Goal: Task Accomplishment & Management: Manage account settings

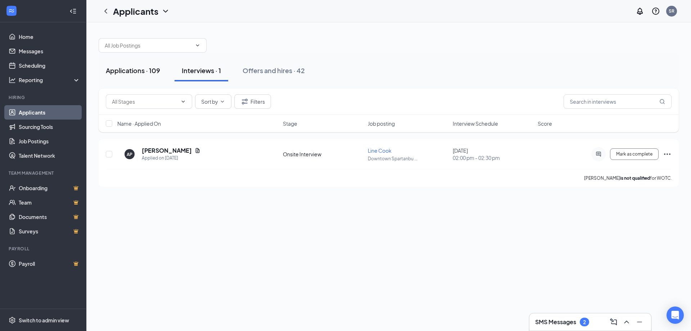
click at [167, 74] on button "Applications · 109" at bounding box center [133, 71] width 69 height 22
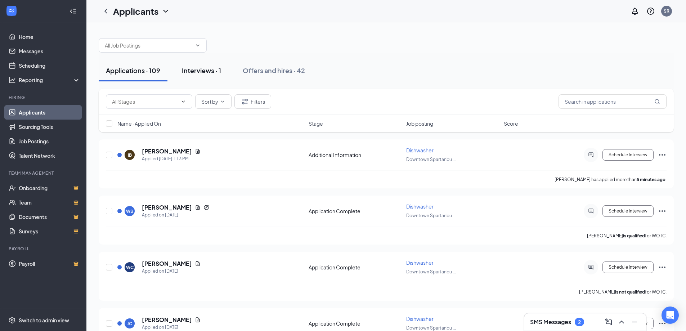
drag, startPoint x: 278, startPoint y: 71, endPoint x: 181, endPoint y: 80, distance: 96.8
click at [278, 71] on div "Offers and hires · 42" at bounding box center [274, 70] width 62 height 9
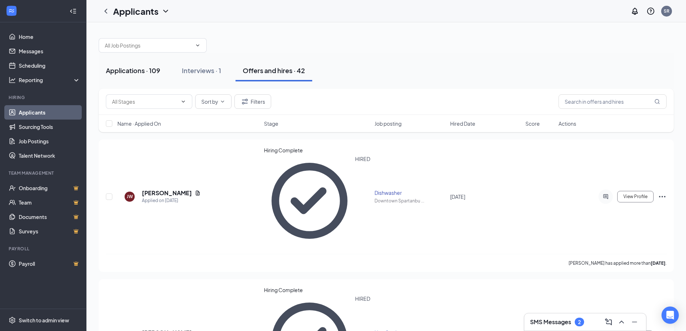
click at [151, 76] on button "Applications · 109" at bounding box center [133, 71] width 69 height 22
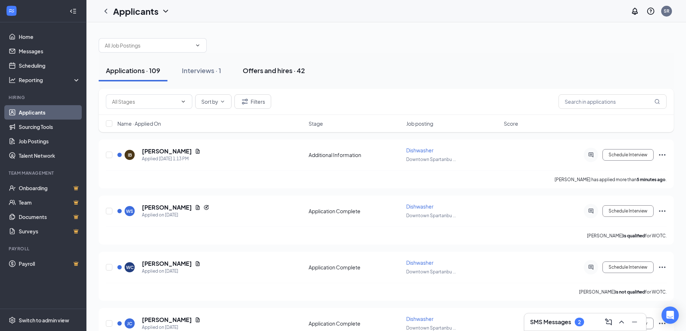
click at [258, 72] on div "Offers and hires · 42" at bounding box center [274, 70] width 62 height 9
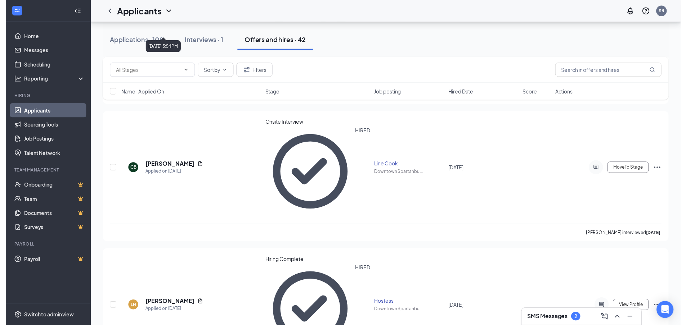
scroll to position [2138, 0]
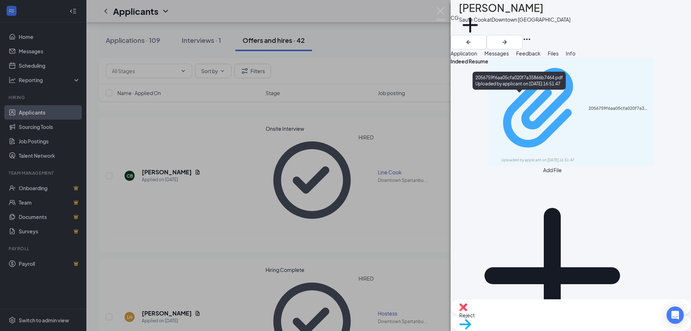
click at [588, 105] on div "2056759f6aa05cfa020f7a35866b7464.pdf" at bounding box center [619, 108] width 62 height 6
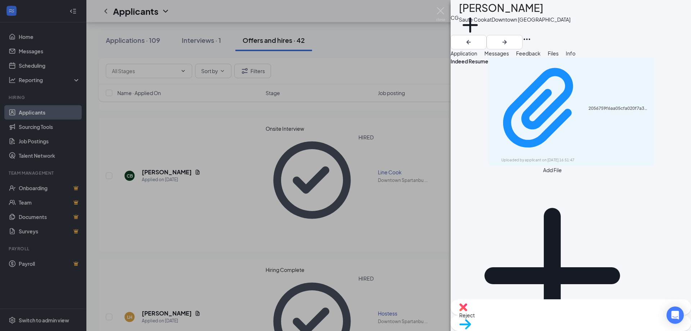
click at [413, 72] on div "CG [PERSON_NAME] Saute Cook at [GEOGRAPHIC_DATA] Add a tag Application Messages…" at bounding box center [345, 165] width 691 height 331
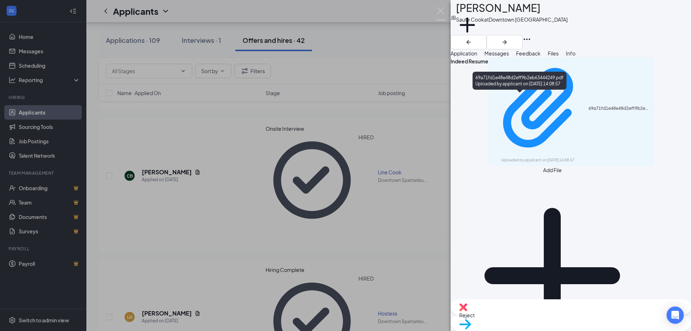
click at [387, 10] on div "JB [PERSON_NAME] Saute Cook at Downtown [GEOGRAPHIC_DATA] Add a tag Application…" at bounding box center [345, 165] width 691 height 331
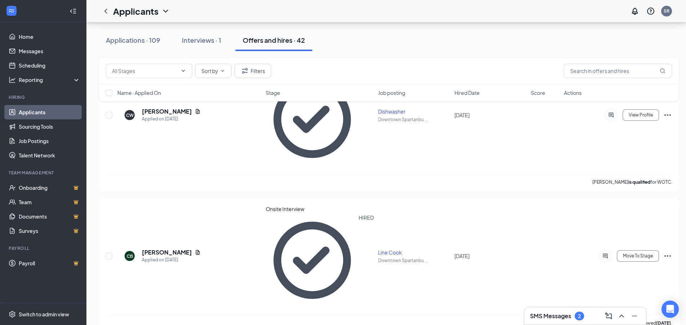
scroll to position [2102, 0]
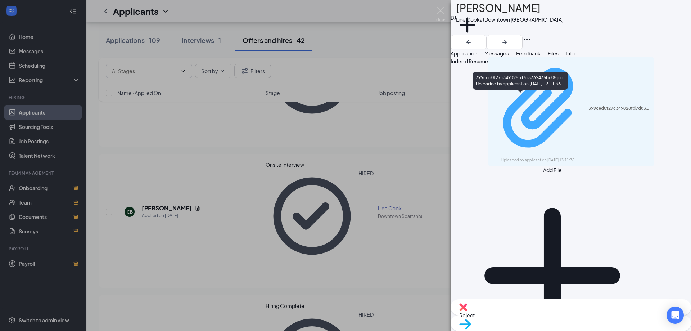
click at [545, 100] on div "399ced0f27c349028fd7d8362435be05.pdf Uploaded by applicant on [DATE] 13:11:36" at bounding box center [571, 111] width 157 height 102
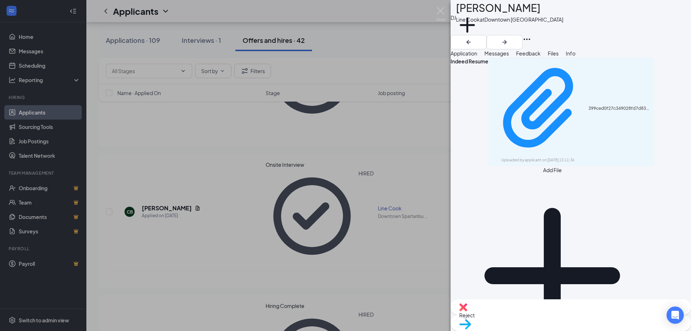
click at [225, 130] on div "DJ [PERSON_NAME] Line Cook at [GEOGRAPHIC_DATA] Add a tag Application Messages …" at bounding box center [345, 165] width 691 height 331
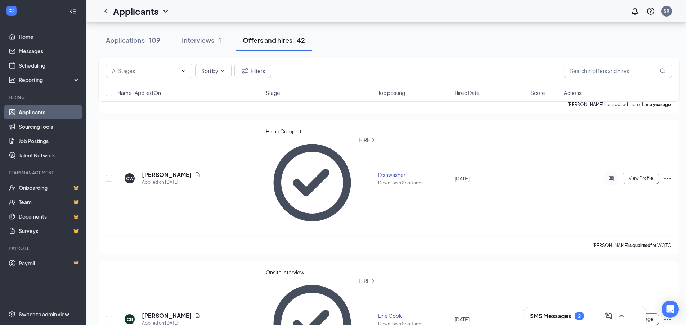
scroll to position [1958, 0]
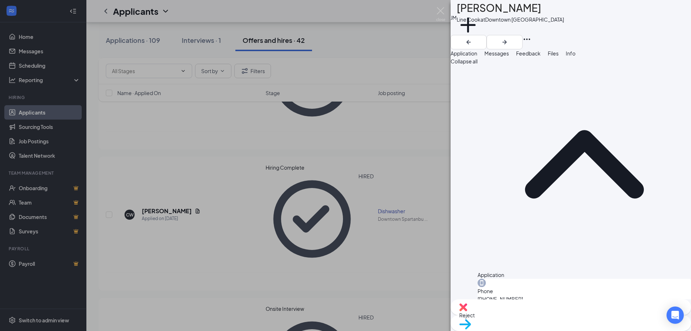
click at [243, 154] on div "[PERSON_NAME] [PERSON_NAME] Line [PERSON_NAME] at [GEOGRAPHIC_DATA] Add a tag A…" at bounding box center [345, 165] width 691 height 331
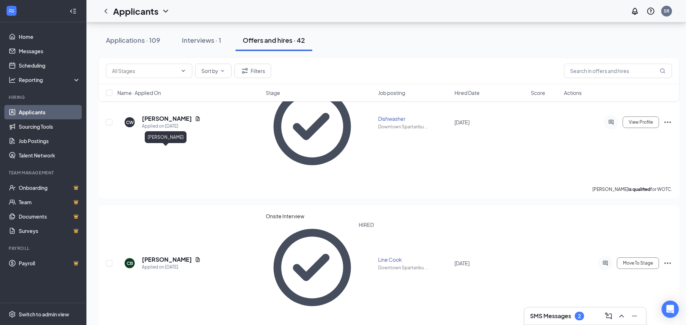
scroll to position [2066, 0]
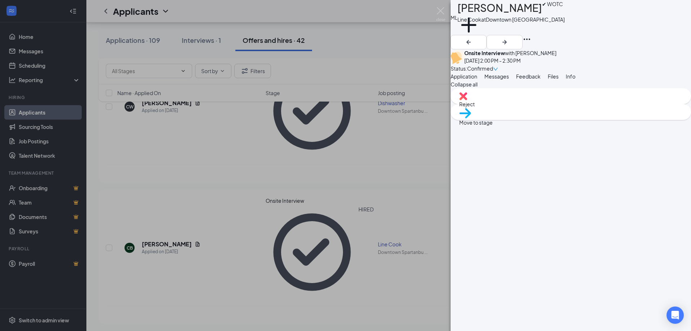
click at [189, 168] on div "ML [PERSON_NAME] ✔ WOTC Line Cook at Downtown [GEOGRAPHIC_DATA] Add a tag Onsit…" at bounding box center [345, 165] width 691 height 331
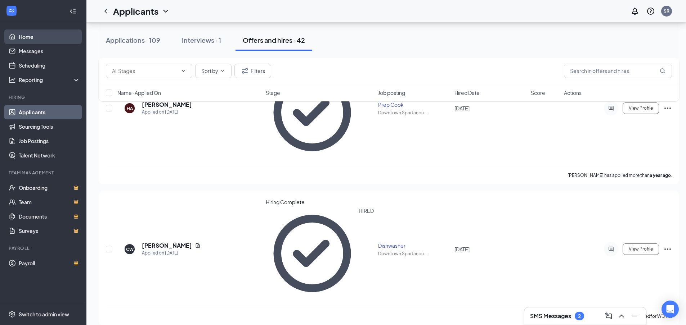
scroll to position [1922, 0]
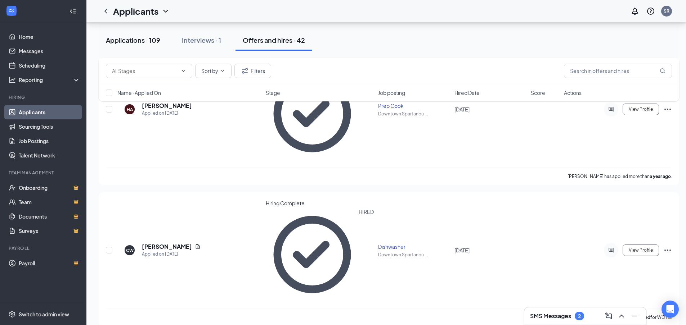
click at [136, 32] on button "Applications · 109" at bounding box center [133, 41] width 69 height 22
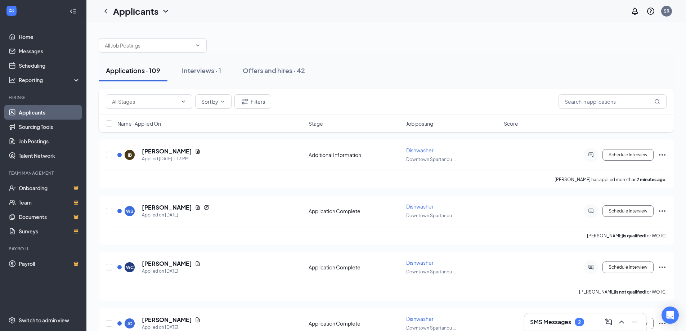
click at [151, 72] on div "Applications · 109" at bounding box center [133, 70] width 54 height 9
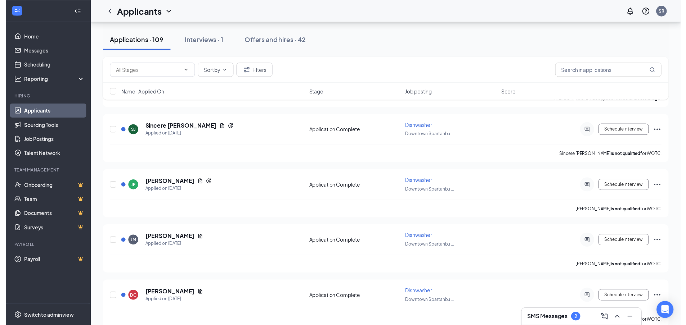
scroll to position [5182, 0]
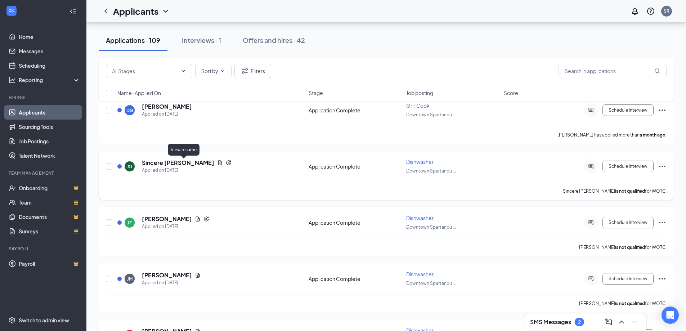
click at [218, 162] on icon "Document" at bounding box center [220, 162] width 4 height 5
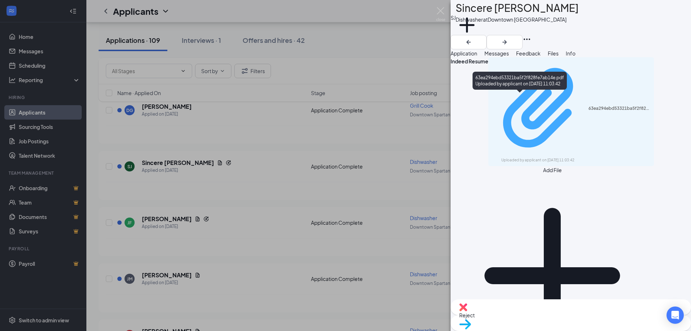
click at [588, 105] on div "63ea294ebd53321ba5f2f828fe7ab14e.pdf" at bounding box center [619, 108] width 62 height 6
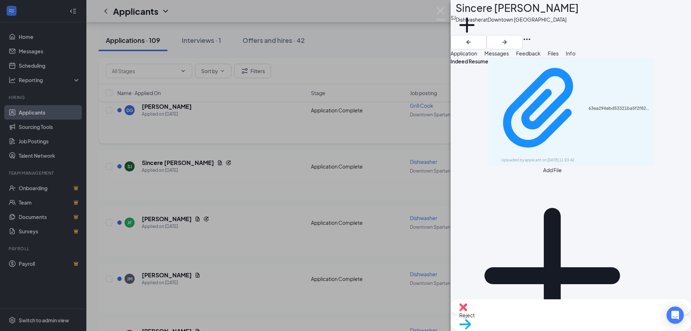
drag, startPoint x: 257, startPoint y: 161, endPoint x: 211, endPoint y: 127, distance: 57.1
click at [257, 161] on div "SJ Sincere [PERSON_NAME] Dishwasher at Downtown [GEOGRAPHIC_DATA] Add a tag App…" at bounding box center [345, 165] width 691 height 331
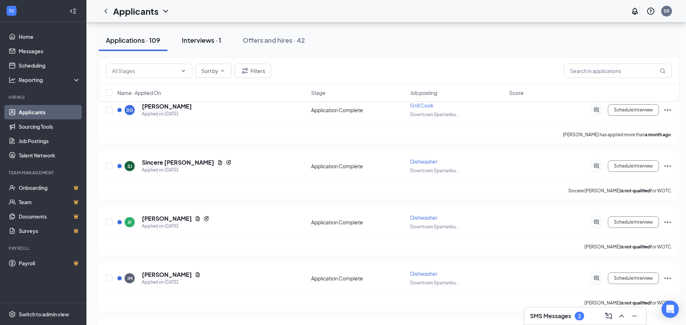
click at [196, 37] on div "Interviews · 1" at bounding box center [201, 40] width 39 height 9
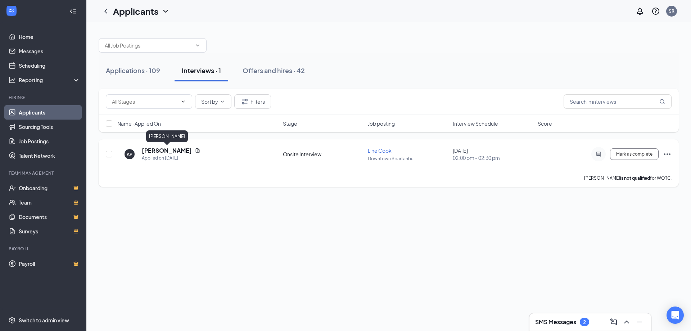
click at [198, 150] on icon "Document" at bounding box center [198, 151] width 6 height 6
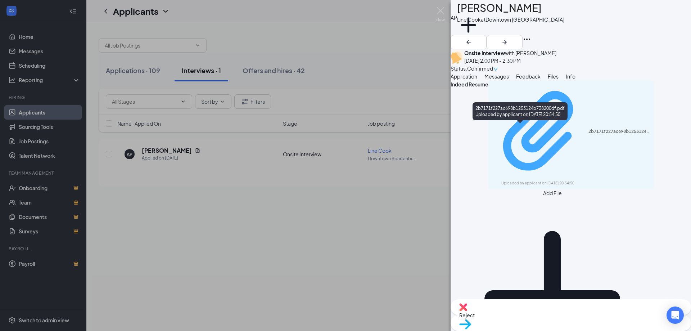
click at [588, 128] on div "2b7171f227ac698b1253124b738200df.pdf" at bounding box center [619, 131] width 62 height 6
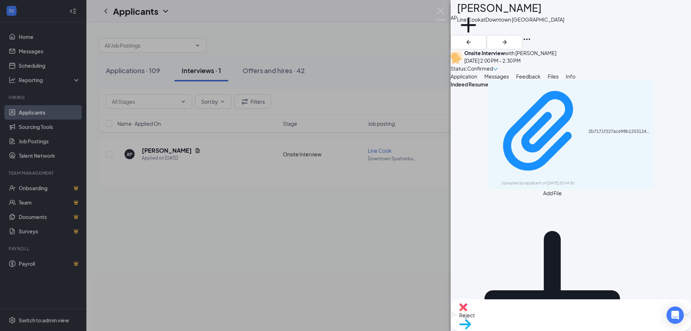
click at [383, 231] on div "AP [PERSON_NAME] Line Cook at Downtown [GEOGRAPHIC_DATA] Add a tag Onsite Inter…" at bounding box center [345, 165] width 691 height 331
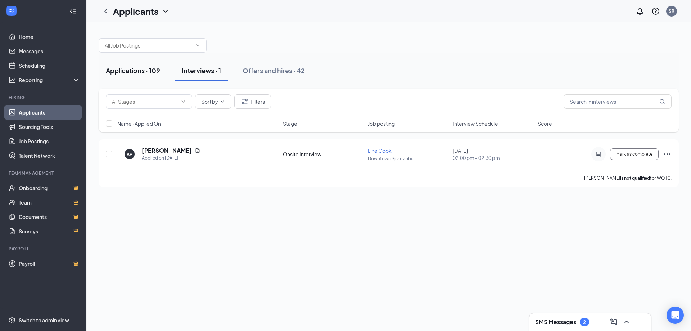
click at [150, 69] on div "Applications · 109" at bounding box center [133, 70] width 54 height 9
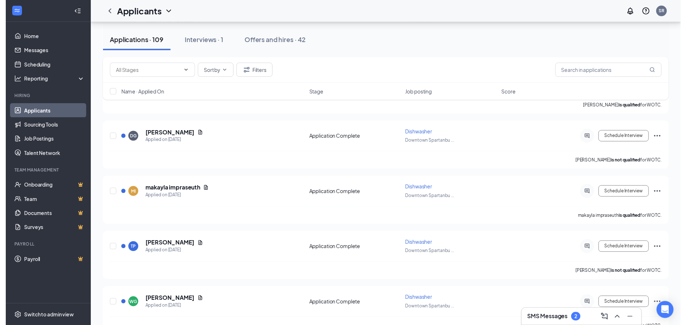
scroll to position [5722, 0]
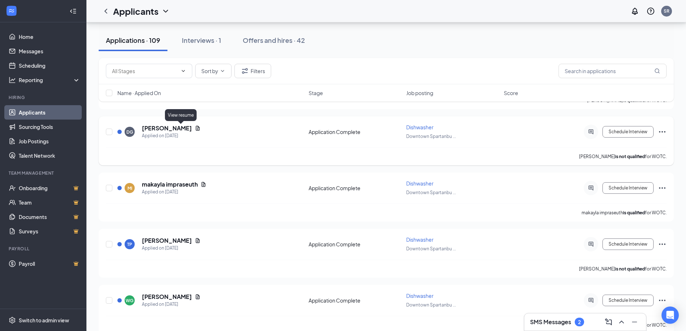
click at [195, 129] on icon "Document" at bounding box center [198, 128] width 6 height 6
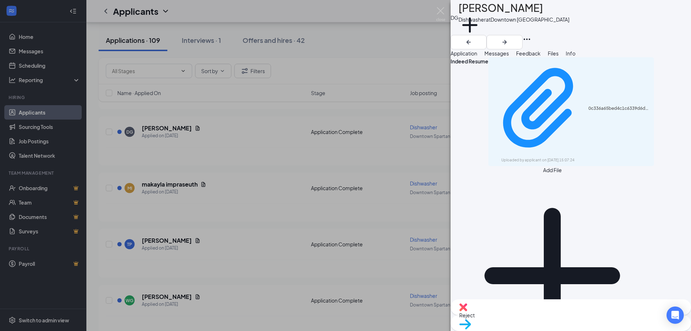
click at [477, 56] on span "Application" at bounding box center [464, 53] width 27 height 6
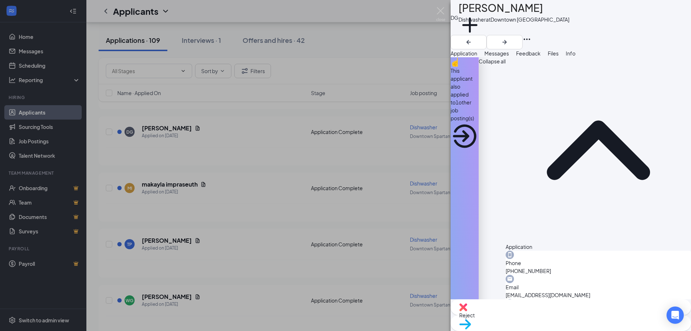
click at [559, 57] on button "Files" at bounding box center [553, 53] width 11 height 8
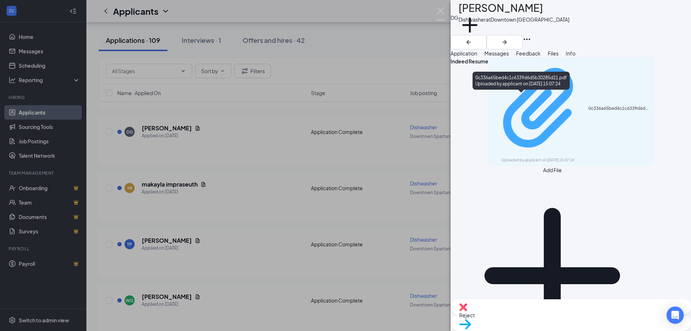
click at [501, 157] on div "Uploaded by applicant on [DATE] 15:07:24" at bounding box center [555, 160] width 108 height 6
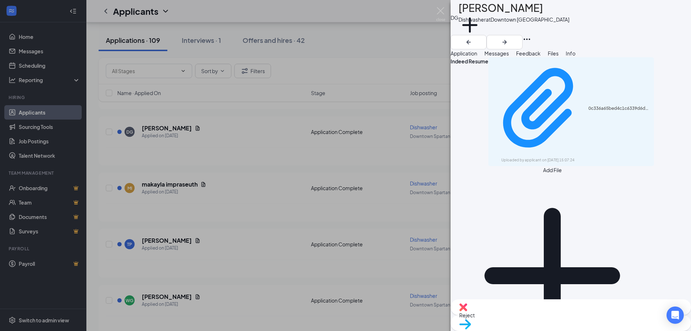
click at [504, 57] on div "Application Messages Feedback Files Info" at bounding box center [571, 53] width 240 height 8
click at [477, 56] on span "Application" at bounding box center [464, 53] width 27 height 6
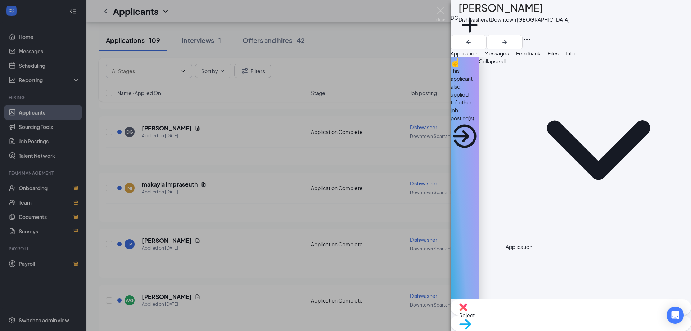
click at [477, 56] on span "Application" at bounding box center [464, 53] width 27 height 6
click at [509, 56] on span "Messages" at bounding box center [496, 53] width 24 height 6
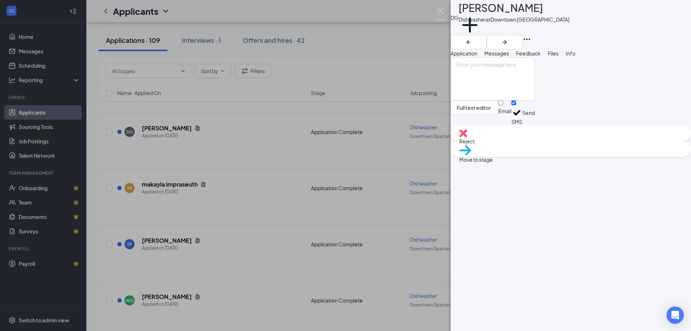
click at [477, 57] on button "Application" at bounding box center [464, 53] width 27 height 8
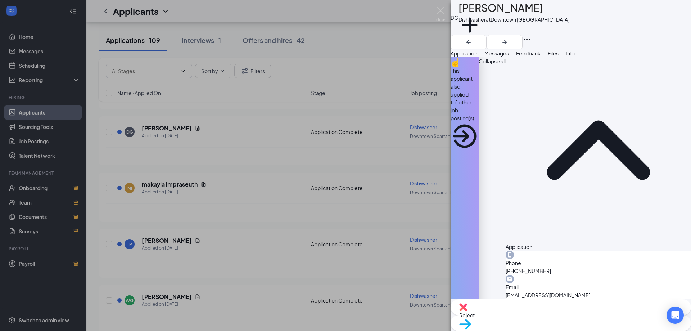
click at [479, 122] on icon "ArrowCircle" at bounding box center [465, 136] width 28 height 28
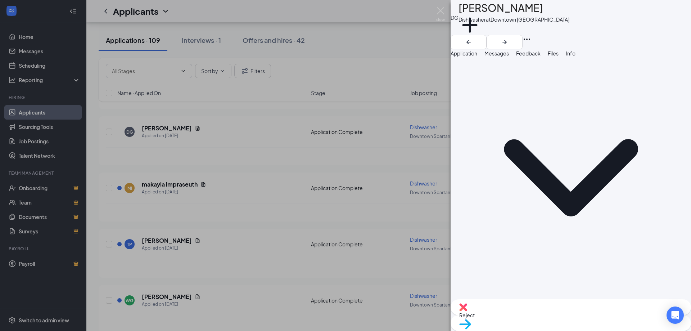
click at [466, 85] on div "Current Application" at bounding box center [571, 181] width 240 height 248
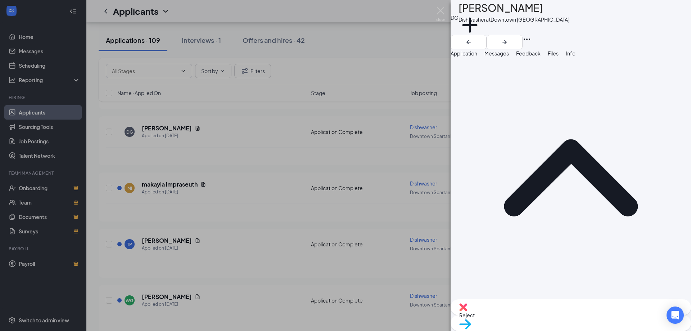
click at [466, 85] on div "Current Application" at bounding box center [571, 181] width 240 height 248
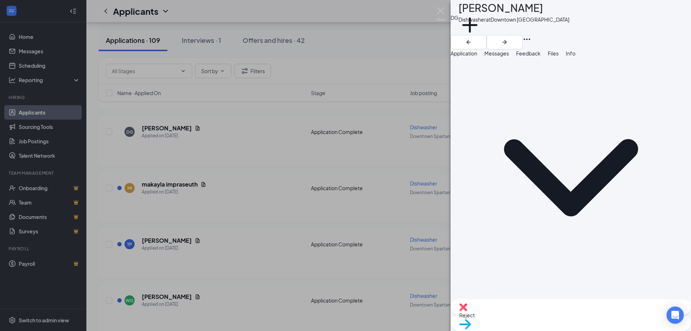
click at [477, 56] on span "Application" at bounding box center [464, 53] width 27 height 6
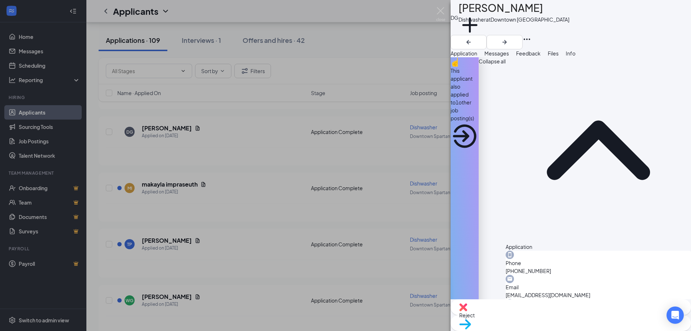
click at [268, 167] on div "DG [PERSON_NAME] Dishwasher at [GEOGRAPHIC_DATA] Add a tag Application Messages…" at bounding box center [345, 165] width 691 height 331
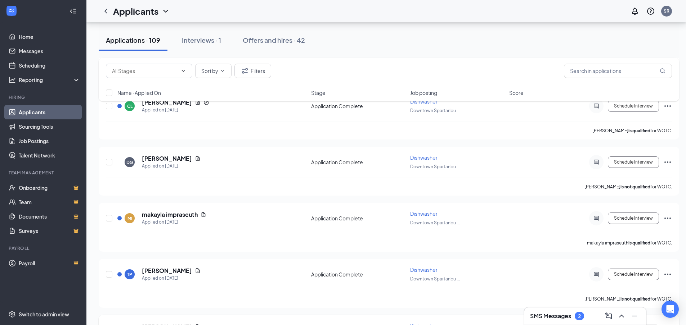
scroll to position [5686, 0]
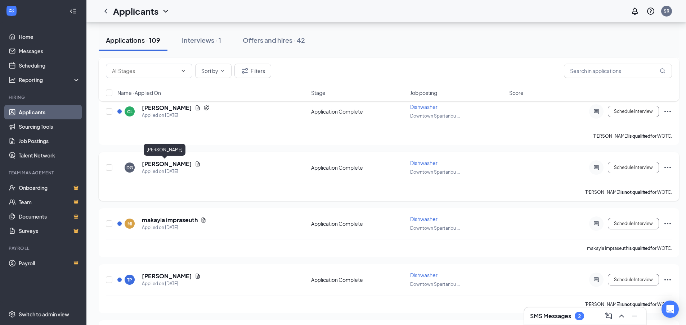
click at [155, 167] on h5 "[PERSON_NAME]" at bounding box center [167, 164] width 50 height 8
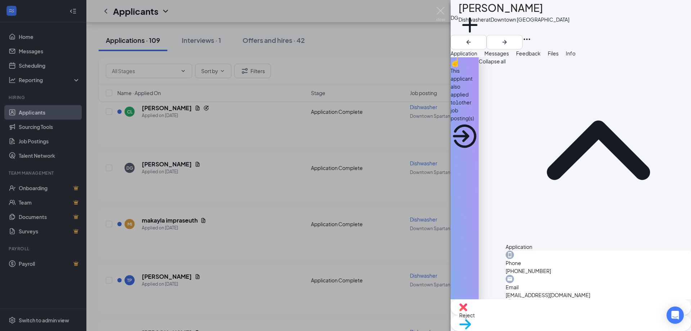
click at [267, 170] on div "DG [PERSON_NAME] Dishwasher at [GEOGRAPHIC_DATA] Add a tag Application Messages…" at bounding box center [345, 165] width 691 height 331
